Goal: Transaction & Acquisition: Purchase product/service

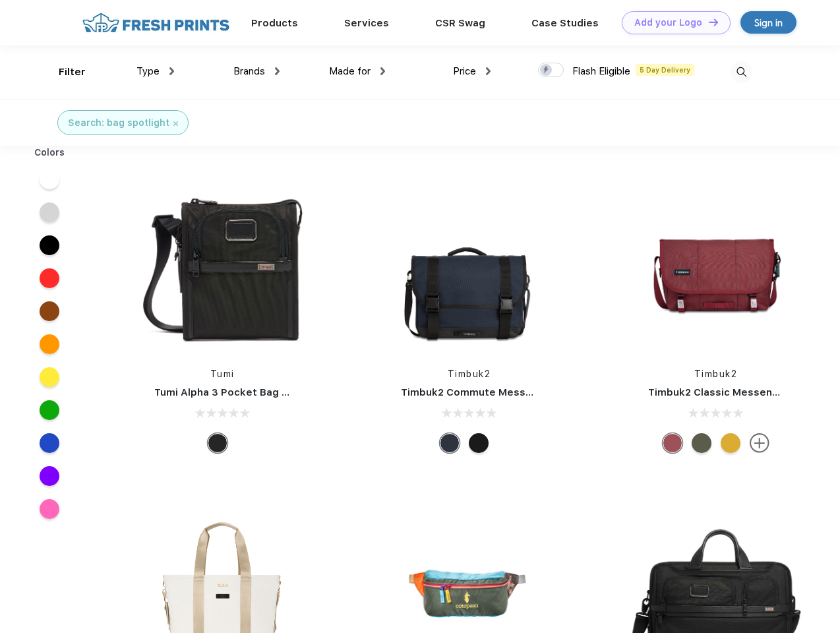
click at [671, 22] on link "Add your Logo Design Tool" at bounding box center [676, 22] width 109 height 23
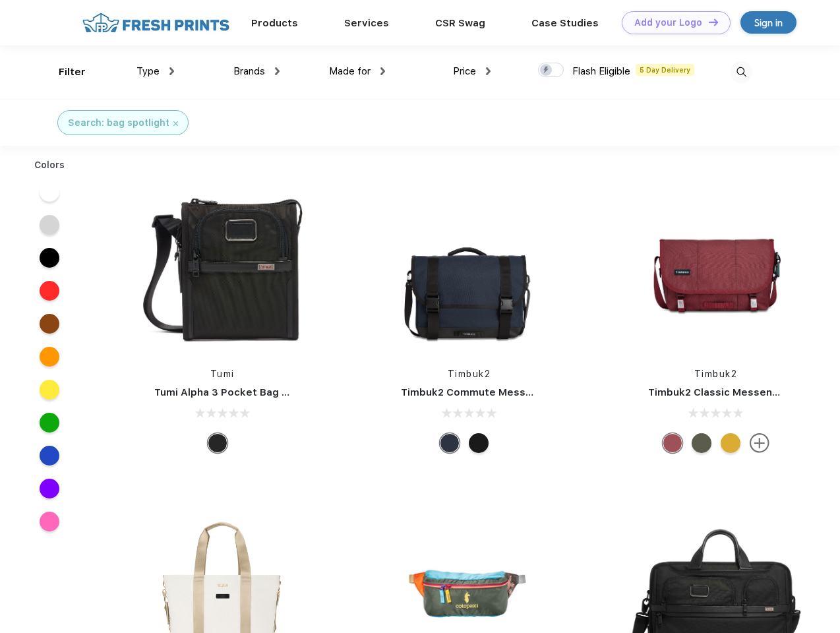
click at [0, 0] on div "Design Tool" at bounding box center [0, 0] width 0 height 0
click at [708, 22] on link "Add your Logo Design Tool" at bounding box center [676, 22] width 109 height 23
click at [63, 72] on div "Filter" at bounding box center [72, 72] width 27 height 15
click at [156, 71] on span "Type" at bounding box center [148, 71] width 23 height 12
click at [257, 71] on span "Brands" at bounding box center [250, 71] width 32 height 12
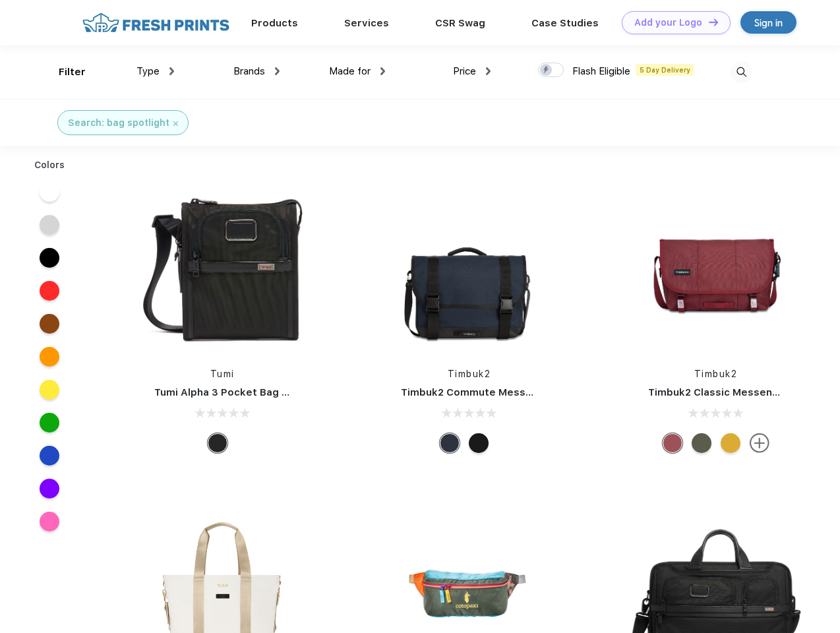
click at [358, 71] on span "Made for" at bounding box center [350, 71] width 42 height 12
click at [472, 71] on span "Price" at bounding box center [464, 71] width 23 height 12
click at [551, 71] on div at bounding box center [551, 70] width 26 height 15
click at [547, 71] on input "checkbox" at bounding box center [542, 66] width 9 height 9
click at [741, 72] on img at bounding box center [742, 72] width 22 height 22
